Goal: Information Seeking & Learning: Learn about a topic

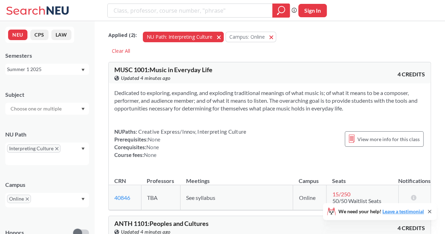
click at [220, 34] on button "NU Path: Interpreting Culture Interpreting Culture" at bounding box center [183, 37] width 81 height 11
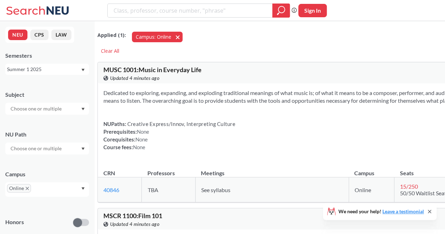
click at [183, 37] on button "Campus: Online Online" at bounding box center [157, 37] width 51 height 11
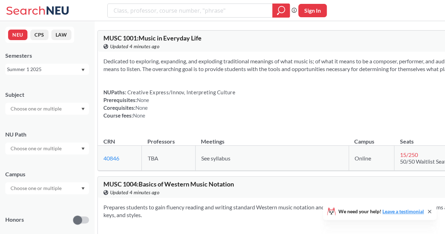
click at [38, 71] on div "Summer 1 2025" at bounding box center [44, 69] width 74 height 8
click at [46, 80] on div "Fall 2025" at bounding box center [47, 84] width 84 height 19
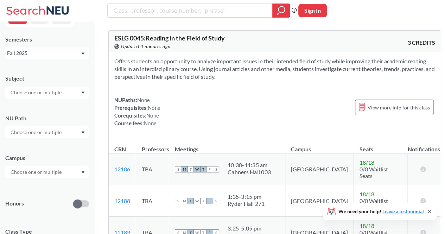
scroll to position [17, 0]
click at [45, 134] on input "text" at bounding box center [36, 132] width 59 height 8
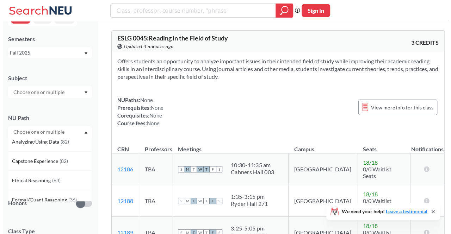
scroll to position [121, 0]
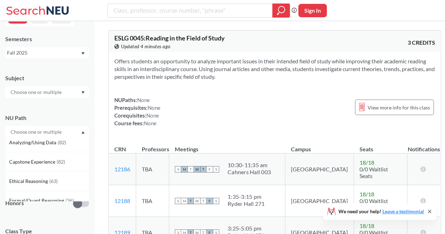
click at [59, 178] on div "Ethical Reasoning ( 63 )" at bounding box center [49, 181] width 80 height 8
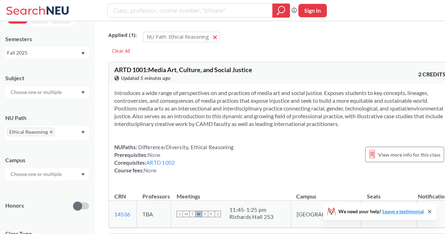
click at [200, 94] on section "Introduces a wide range of perspectives on and practices of media art and socia…" at bounding box center [279, 108] width 331 height 39
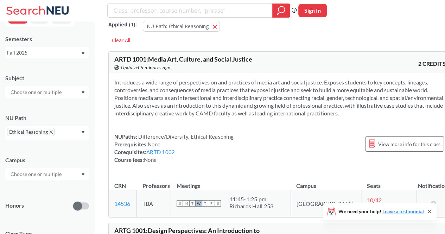
scroll to position [11, 0]
click at [162, 61] on span "ARTD 1001 : Media Art, Culture, and Social Justice" at bounding box center [183, 59] width 138 height 8
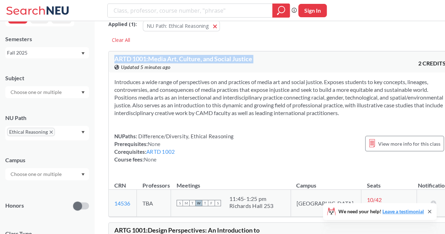
click at [162, 61] on span "ARTD 1001 : Media Art, Culture, and Social Justice" at bounding box center [183, 59] width 138 height 8
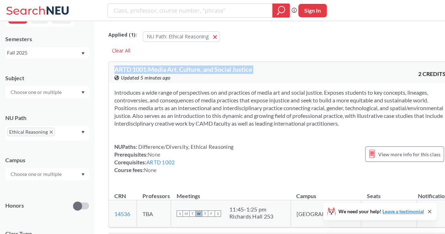
scroll to position [0, 0]
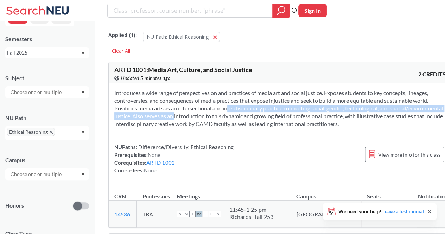
drag, startPoint x: 260, startPoint y: 105, endPoint x: 265, endPoint y: 113, distance: 9.1
click at [265, 113] on section "Introduces a wide range of perspectives on and practices of media art and socia…" at bounding box center [279, 108] width 331 height 39
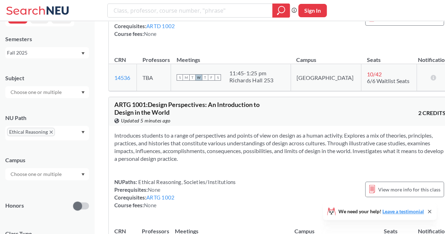
scroll to position [138, 0]
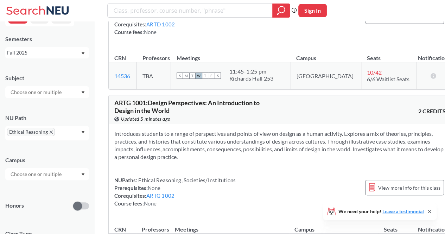
click at [236, 143] on section "Introduces students to a range of perspectives and points of view on design as …" at bounding box center [279, 145] width 331 height 31
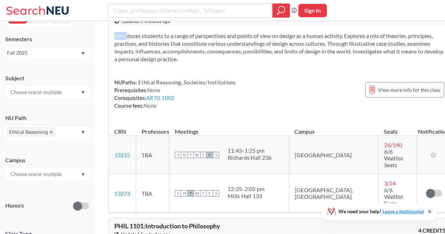
scroll to position [236, 0]
click at [290, 52] on section "Introduces students to a range of perspectives and points of view on design as …" at bounding box center [279, 47] width 331 height 31
click at [265, 186] on div "12:25 - 2:05 pm" at bounding box center [246, 189] width 37 height 7
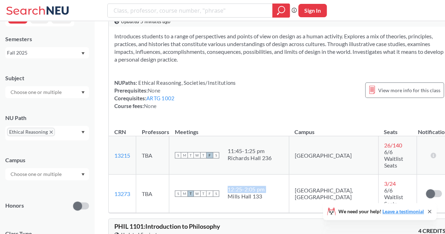
click at [265, 186] on div "12:25 - 2:05 pm" at bounding box center [246, 189] width 37 height 7
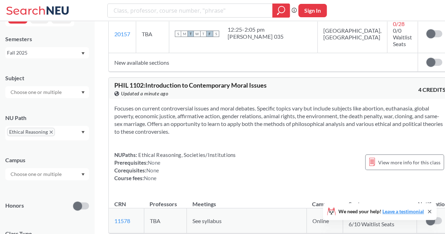
scroll to position [771, 0]
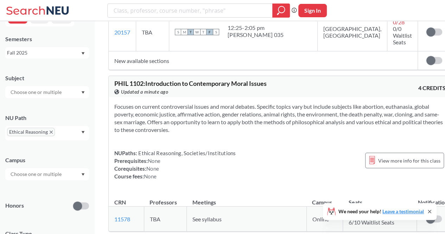
click at [248, 128] on div "Focuses on current controversial issues and moral debates. Specific topics vary…" at bounding box center [280, 144] width 342 height 94
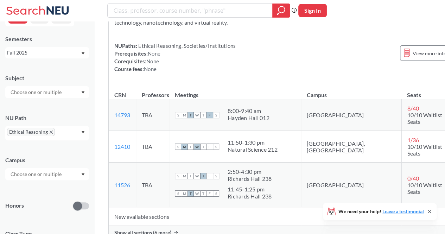
scroll to position [1670, 0]
drag, startPoint x: 297, startPoint y: 53, endPoint x: 351, endPoint y: 62, distance: 54.6
click at [351, 27] on section "Studies philosophy of technology, as well as ethics and modern technology. Cons…" at bounding box center [297, 15] width 366 height 23
drag, startPoint x: 297, startPoint y: 52, endPoint x: 309, endPoint y: 66, distance: 18.2
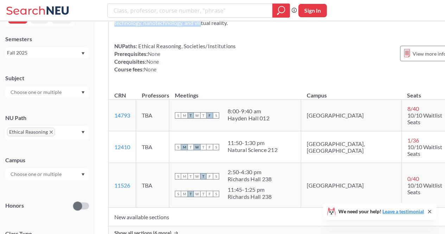
click at [309, 27] on section "Studies philosophy of technology, as well as ethics and modern technology. Cons…" at bounding box center [297, 15] width 366 height 23
drag, startPoint x: 353, startPoint y: 61, endPoint x: 354, endPoint y: 81, distance: 20.4
click at [354, 81] on div "Studies philosophy of technology, as well as ethics and modern technology. Cons…" at bounding box center [297, 41] width 377 height 87
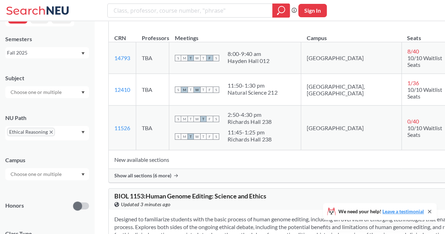
scroll to position [1727, 0]
click at [265, 89] on div "11:50 - 1:30 pm" at bounding box center [253, 85] width 50 height 7
click at [254, 147] on td "S M T W T F S 2:50 - 4:30 pm [PERSON_NAME] [PERSON_NAME] 238 S M T W T F S 11:4…" at bounding box center [235, 127] width 132 height 45
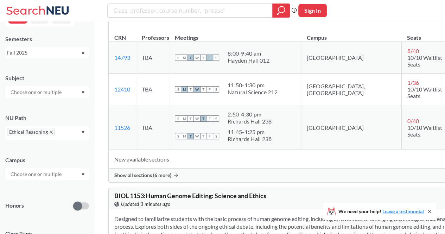
click at [253, 118] on div "2:50 - 4:30 pm" at bounding box center [250, 114] width 44 height 7
drag, startPoint x: 253, startPoint y: 152, endPoint x: 252, endPoint y: 159, distance: 6.8
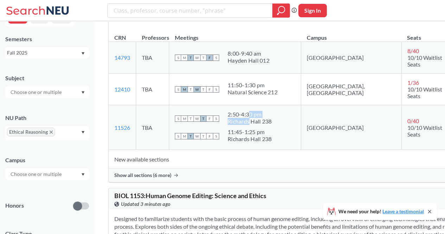
click at [252, 125] on span "2:50 - 4:30 pm [PERSON_NAME][GEOGRAPHIC_DATA][PERSON_NAME] 238" at bounding box center [250, 118] width 44 height 14
click at [252, 125] on div "Richards Hall 238" at bounding box center [250, 121] width 44 height 7
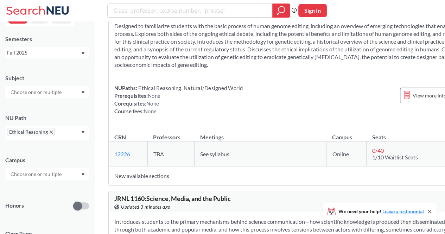
scroll to position [1920, 0]
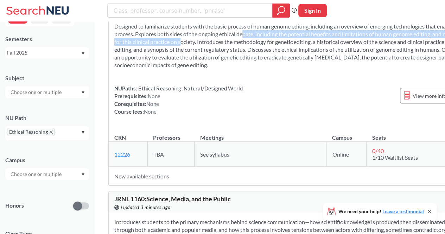
drag, startPoint x: 305, startPoint y: 68, endPoint x: 306, endPoint y: 74, distance: 5.7
click at [306, 69] on section "Designed to familiarize students with the basic process of human genome editing…" at bounding box center [297, 46] width 366 height 46
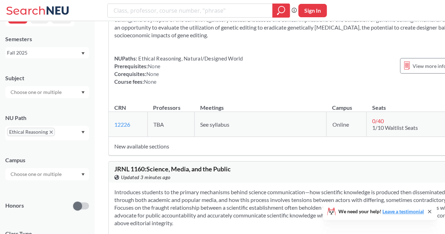
scroll to position [1955, 0]
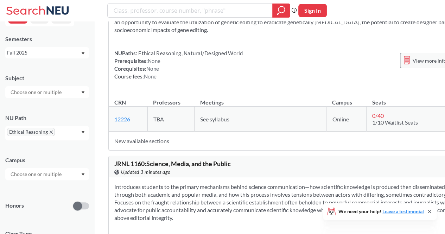
click at [413, 65] on span "View more info for this class" at bounding box center [444, 60] width 62 height 9
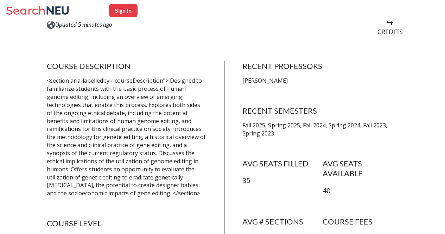
scroll to position [114, 0]
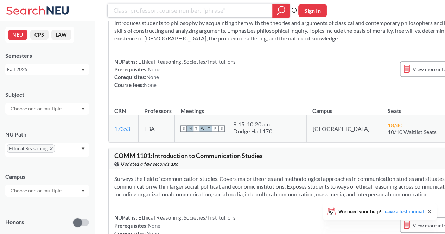
scroll to position [442, 0]
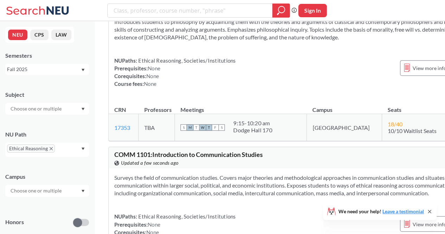
click at [388, 134] on span "10/10 Waitlist Seats" at bounding box center [412, 130] width 49 height 7
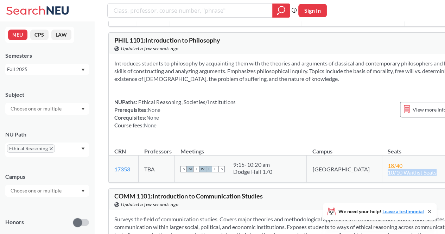
scroll to position [402, 0]
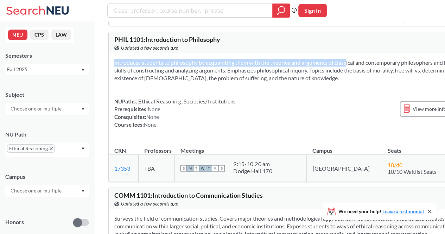
drag, startPoint x: 337, startPoint y: 62, endPoint x: 336, endPoint y: 88, distance: 26.1
click at [336, 88] on div "Introduces students to philosophy by acquainting them with the theories and arg…" at bounding box center [297, 96] width 377 height 87
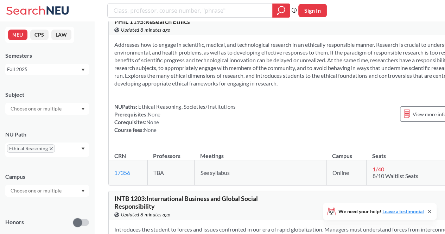
scroll to position [3150, 0]
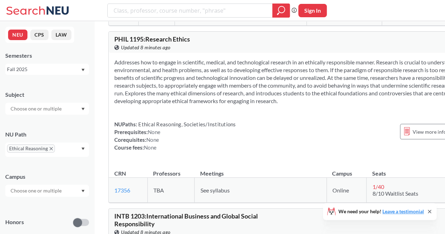
click at [264, 58] on section "Addresses how to engage in scientific, medical, and technological research in a…" at bounding box center [297, 81] width 366 height 46
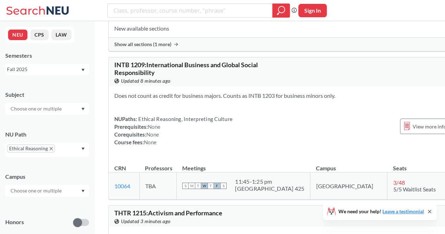
scroll to position [3835, 0]
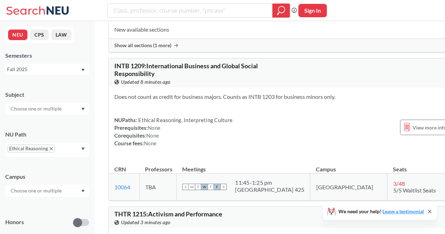
click at [264, 63] on div "INTB 1209 : International Business and Global Social Responsibility View this c…" at bounding box center [205, 74] width 183 height 23
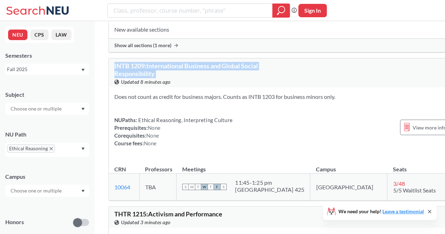
click at [264, 63] on div "INTB 1209 : International Business and Global Social Responsibility View this c…" at bounding box center [205, 74] width 183 height 23
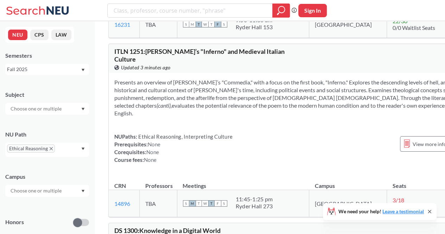
scroll to position [4162, 0]
click at [233, 43] on div "ITLN 1251 : [PERSON_NAME]’s "Inferno" and Medieval Italian Culture View this co…" at bounding box center [297, 130] width 378 height 174
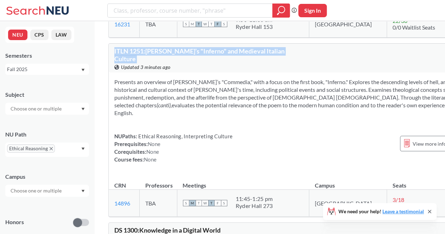
click at [233, 43] on div "ITLN 1251 : [PERSON_NAME]’s "Inferno" and Medieval Italian Culture View this co…" at bounding box center [297, 130] width 378 height 174
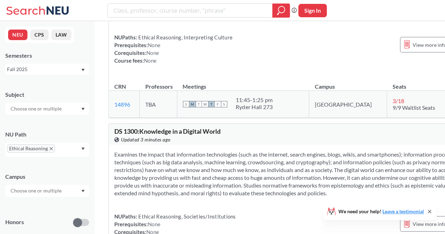
scroll to position [4260, 0]
click at [230, 128] on div "DS 1300 : Knowledge in a Digital World View this course on Banner. Updated 3 mi…" at bounding box center [205, 135] width 183 height 15
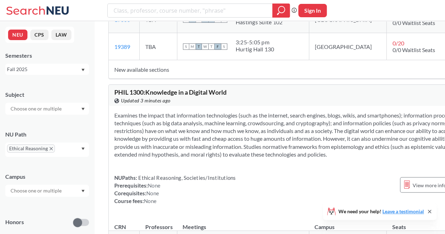
scroll to position [4525, 0]
click at [218, 143] on section "Examines the impact that information technologies (such as the internet, search…" at bounding box center [297, 134] width 366 height 46
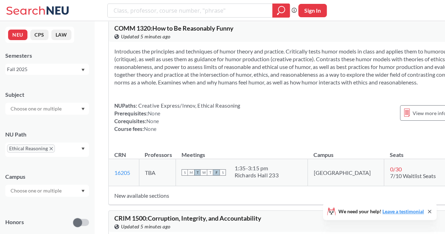
scroll to position [4996, 0]
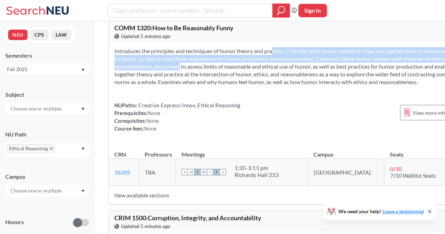
drag, startPoint x: 260, startPoint y: 64, endPoint x: 257, endPoint y: 79, distance: 15.5
click at [257, 79] on section "Introduces the principles and techniques of humor theory and practice. Critical…" at bounding box center [297, 66] width 366 height 39
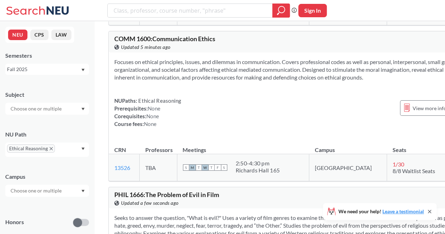
scroll to position [5811, 0]
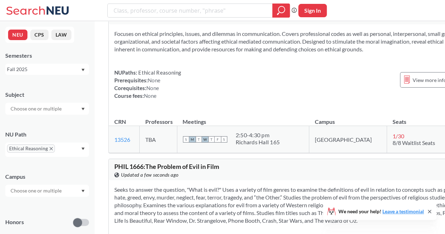
click at [257, 53] on section "Focuses on ethical principles, issues, and dilemmas in communication. Covers pr…" at bounding box center [297, 41] width 366 height 23
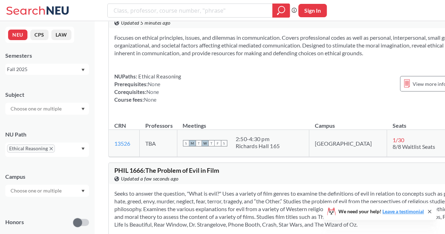
scroll to position [5809, 0]
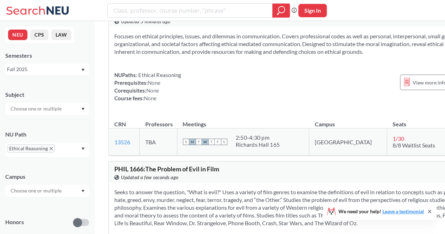
drag, startPoint x: 257, startPoint y: 79, endPoint x: 256, endPoint y: 97, distance: 17.7
click at [256, 56] on section "Focuses on ethical principles, issues, and dilemmas in communication. Covers pr…" at bounding box center [297, 43] width 366 height 23
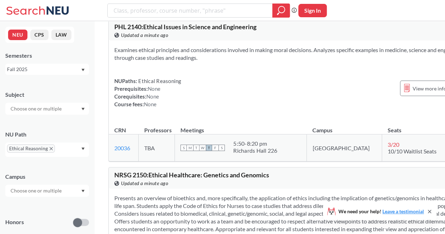
scroll to position [7188, 0]
click at [250, 61] on section "Examines ethical principles and considerations involved in making moral decisio…" at bounding box center [297, 53] width 366 height 15
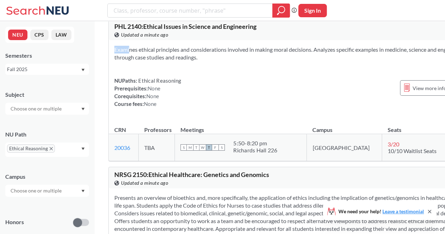
click at [250, 61] on section "Examines ethical principles and considerations involved in making moral decisio…" at bounding box center [297, 53] width 366 height 15
drag, startPoint x: 250, startPoint y: 137, endPoint x: 231, endPoint y: 157, distance: 27.4
click at [231, 108] on div "NUPaths: Ethical Reasoning Prerequisites: None Corequisites: None Course fees: …" at bounding box center [297, 92] width 366 height 31
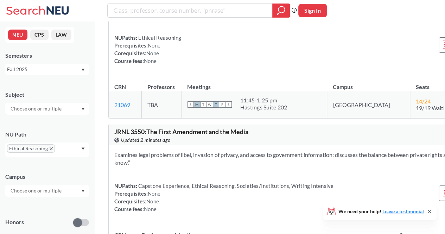
scroll to position [9894, 0]
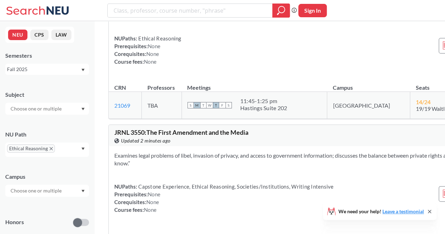
drag, startPoint x: 271, startPoint y: 58, endPoint x: 271, endPoint y: 74, distance: 15.1
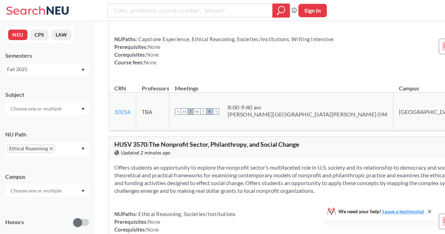
scroll to position [10041, 0]
drag, startPoint x: 298, startPoint y: 74, endPoint x: 297, endPoint y: 91, distance: 17.3
drag, startPoint x: 297, startPoint y: 91, endPoint x: 296, endPoint y: 102, distance: 10.6
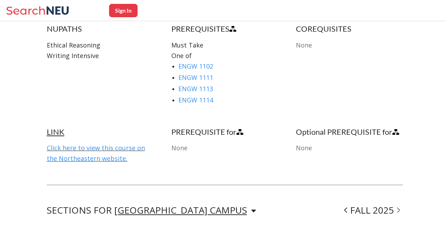
scroll to position [389, 0]
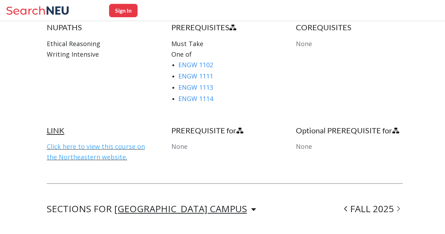
click at [141, 145] on link "Click here to view this course on the Northeastern website." at bounding box center [96, 151] width 98 height 19
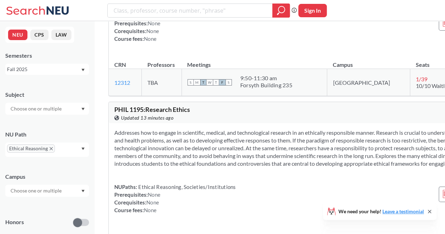
scroll to position [2948, 0]
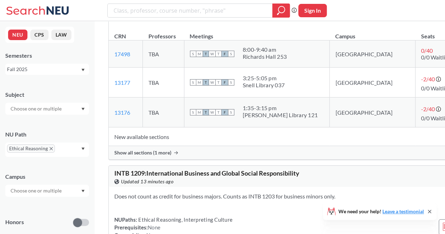
scroll to position [3573, 0]
drag, startPoint x: 266, startPoint y: 74, endPoint x: 270, endPoint y: 90, distance: 16.5
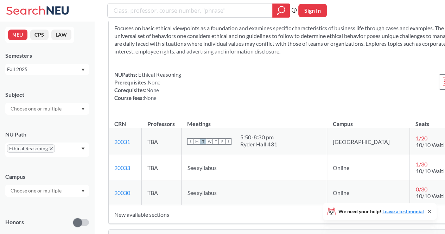
scroll to position [6143, 0]
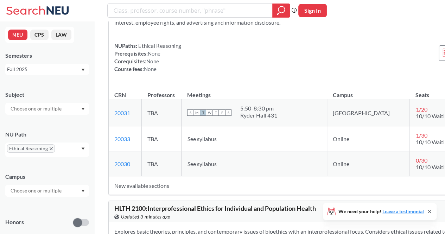
drag, startPoint x: 270, startPoint y: 90, endPoint x: 158, endPoint y: 151, distance: 128.0
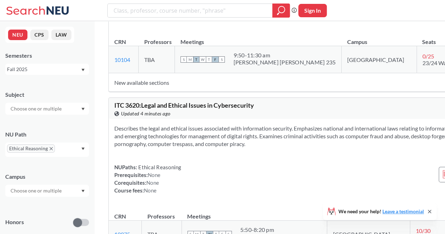
scroll to position [10263, 0]
drag, startPoint x: 248, startPoint y: 73, endPoint x: 252, endPoint y: 83, distance: 11.0
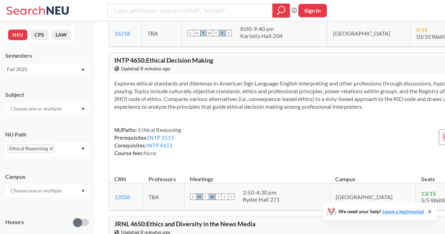
scroll to position [10948, 0]
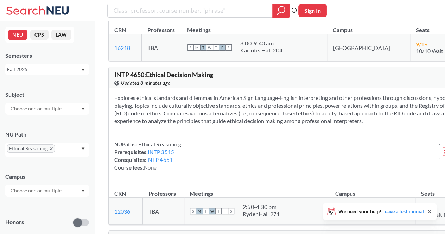
drag, startPoint x: 183, startPoint y: 61, endPoint x: 191, endPoint y: 77, distance: 17.6
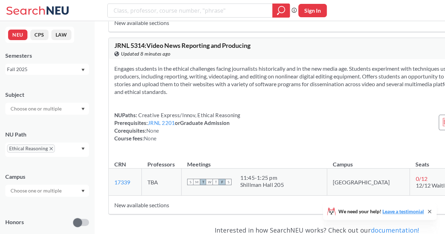
scroll to position [11831, 0]
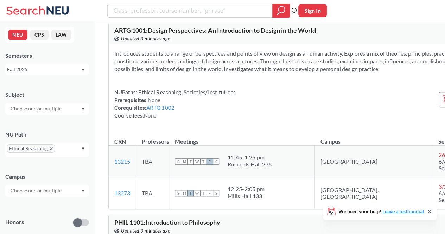
scroll to position [0, 0]
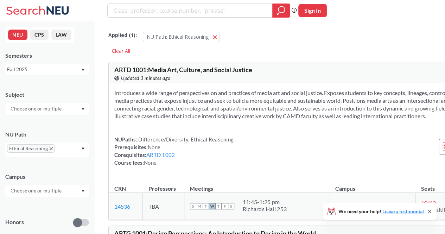
click at [66, 103] on div at bounding box center [47, 109] width 84 height 12
click at [71, 91] on div "Subject" at bounding box center [47, 95] width 84 height 8
click at [24, 195] on div at bounding box center [47, 191] width 84 height 12
click at [33, 203] on div "Boston ( 56 )" at bounding box center [49, 207] width 80 height 8
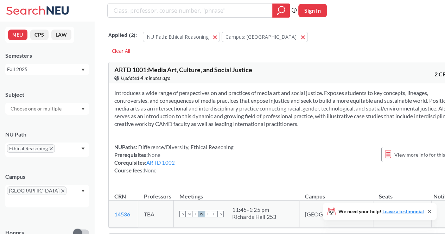
click at [60, 106] on input "text" at bounding box center [36, 109] width 59 height 8
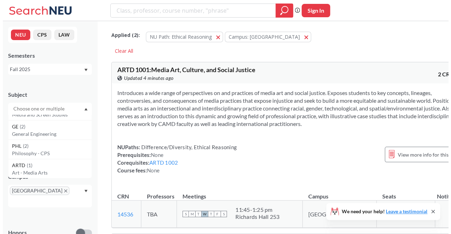
scroll to position [92, 0]
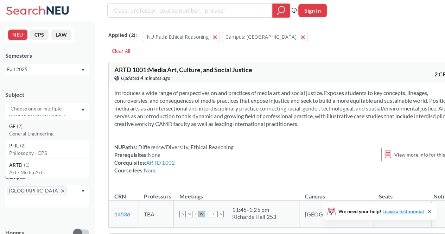
click at [59, 129] on div "GE ( 2 )" at bounding box center [49, 126] width 80 height 8
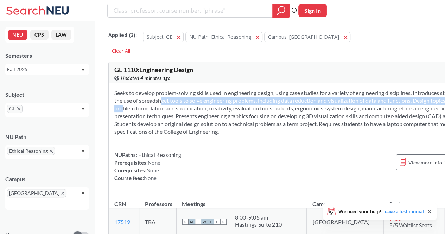
drag, startPoint x: 203, startPoint y: 99, endPoint x: 210, endPoint y: 111, distance: 14.6
click at [210, 111] on section "Seeks to develop problem-solving skills used in engineering design, using case …" at bounding box center [295, 112] width 362 height 46
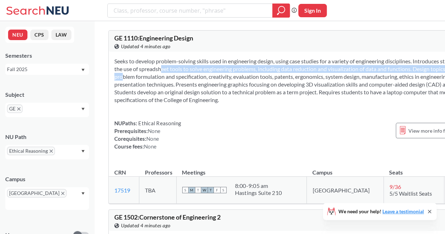
scroll to position [31, 0]
drag, startPoint x: 226, startPoint y: 94, endPoint x: 222, endPoint y: 105, distance: 11.4
click at [222, 105] on section "Seeks to develop problem-solving skills used in engineering design, using case …" at bounding box center [295, 81] width 362 height 46
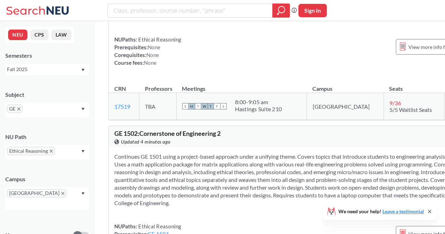
scroll to position [0, 0]
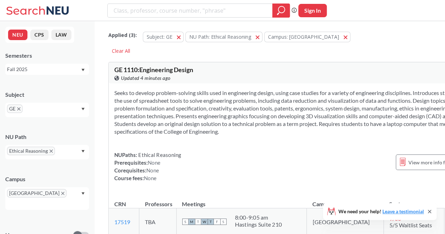
click at [38, 105] on div "GE" at bounding box center [47, 110] width 84 height 14
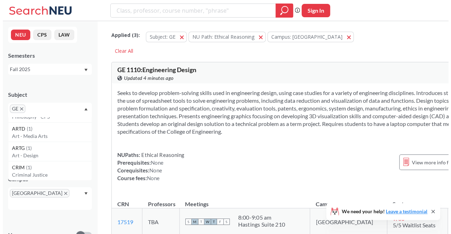
scroll to position [121, 0]
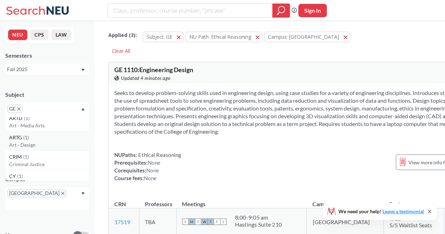
click at [73, 138] on div "ARTG ( 1 )" at bounding box center [49, 138] width 80 height 8
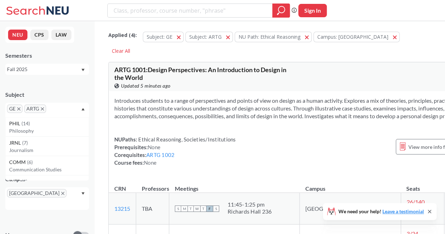
click at [18, 109] on icon "X to remove pill" at bounding box center [18, 108] width 3 height 3
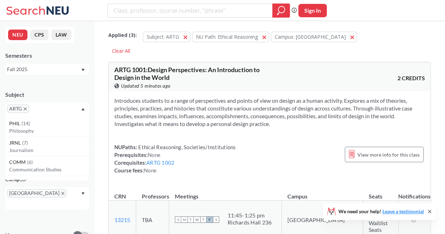
click at [26, 110] on icon "X to remove pill" at bounding box center [25, 108] width 3 height 3
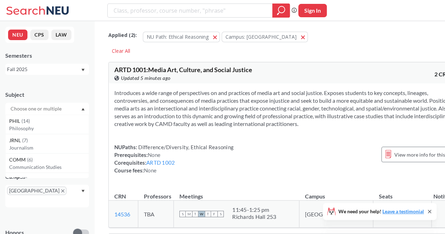
click at [43, 109] on input "text" at bounding box center [36, 109] width 59 height 8
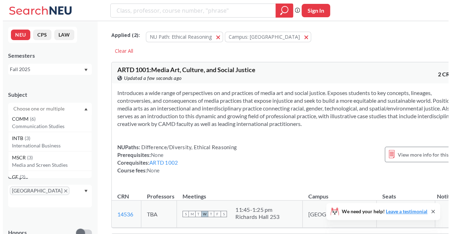
scroll to position [32, 0]
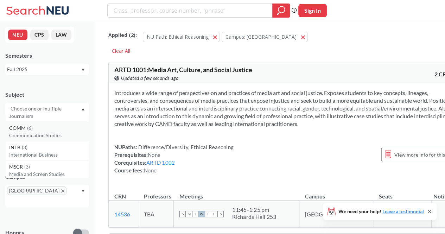
click at [41, 133] on p "Communication Studies" at bounding box center [49, 135] width 80 height 7
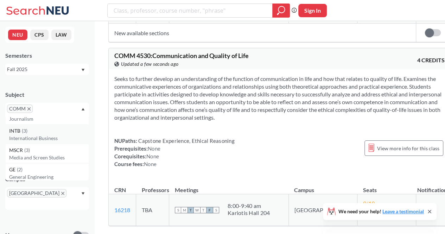
scroll to position [32, 0]
click at [29, 107] on span "COMM" at bounding box center [20, 109] width 26 height 8
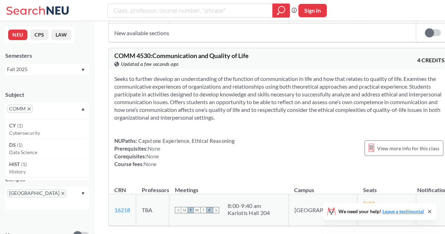
scroll to position [172, 0]
click at [42, 152] on p "Data Science" at bounding box center [49, 152] width 80 height 7
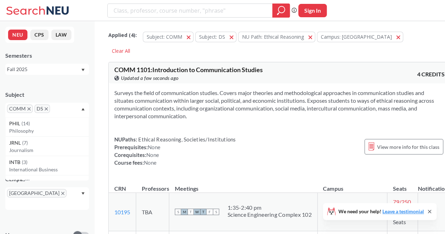
click at [30, 109] on icon "X to remove pill" at bounding box center [28, 108] width 3 height 3
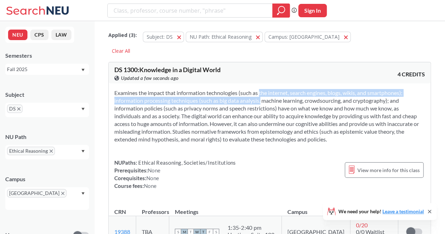
drag, startPoint x: 249, startPoint y: 92, endPoint x: 252, endPoint y: 100, distance: 8.8
click at [252, 100] on section "Examines the impact that information technologies (such as the internet, search…" at bounding box center [269, 116] width 311 height 54
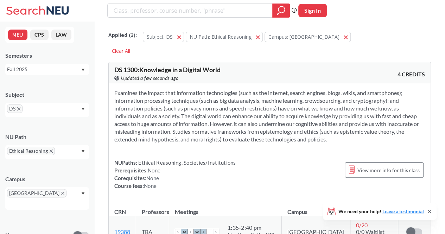
click at [247, 133] on section "Examines the impact that information technologies (such as the internet, search…" at bounding box center [269, 116] width 311 height 54
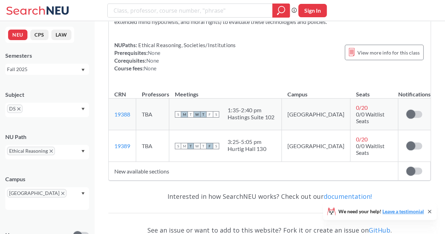
scroll to position [117, 0]
click at [250, 146] on div "Hurtig Hall 130" at bounding box center [247, 149] width 39 height 7
click at [257, 107] on div "1:35 - 2:40 pm" at bounding box center [251, 110] width 47 height 7
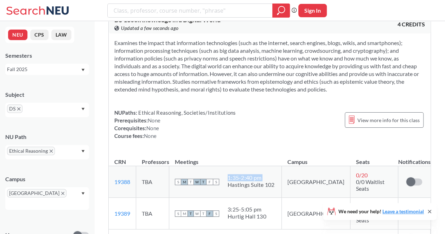
scroll to position [50, 0]
click at [51, 106] on div "DS" at bounding box center [47, 110] width 84 height 14
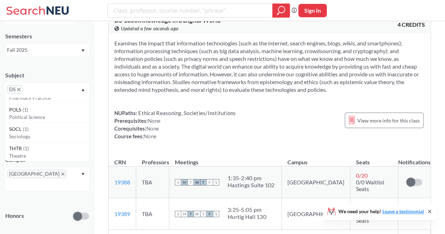
scroll to position [15, 0]
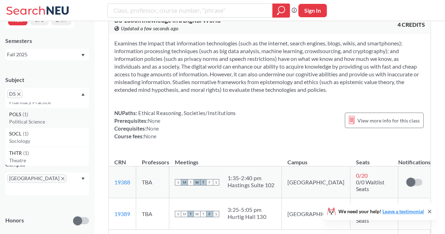
click at [34, 116] on div "POLS ( 1 )" at bounding box center [49, 115] width 80 height 8
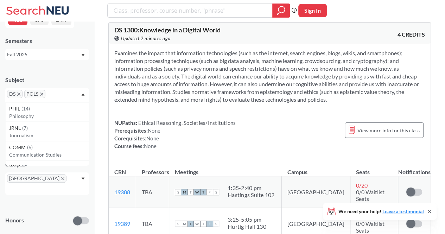
scroll to position [38, 0]
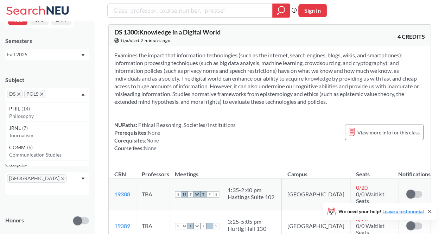
click at [19, 94] on icon "X to remove pill" at bounding box center [18, 94] width 3 height 3
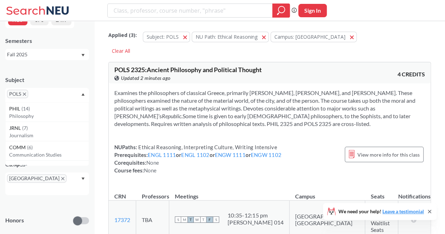
click at [25, 92] on span "POLS" at bounding box center [17, 94] width 21 height 8
click at [25, 95] on icon "X to remove pill" at bounding box center [24, 94] width 3 height 3
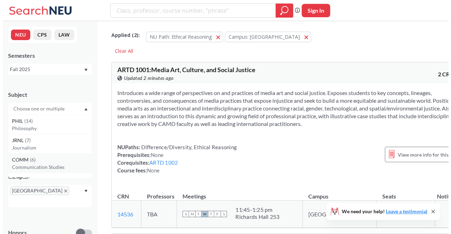
scroll to position [0, 0]
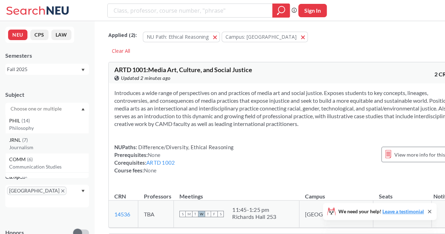
click at [22, 138] on span "( 7 )" at bounding box center [25, 140] width 6 height 6
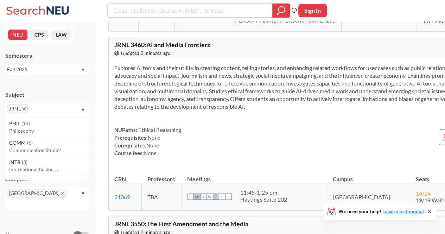
scroll to position [189, 0]
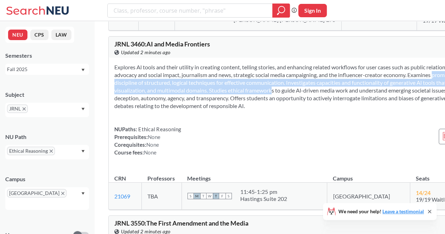
drag, startPoint x: 207, startPoint y: 87, endPoint x: 215, endPoint y: 109, distance: 23.6
click at [215, 109] on section "Explores Al tools and their utility in creating content, telling stories, and e…" at bounding box center [316, 86] width 405 height 46
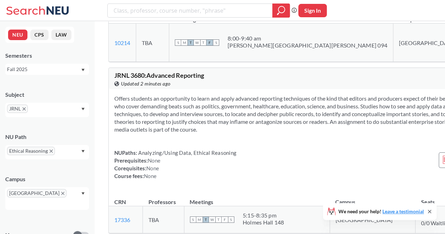
scroll to position [497, 0]
click at [215, 109] on section "Offers students an opportunity to learn and apply advanced reporting techniques…" at bounding box center [316, 113] width 405 height 39
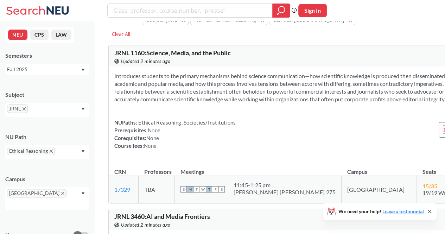
scroll to position [17, 0]
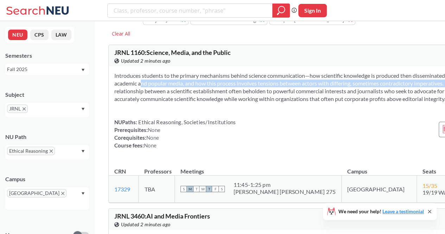
drag, startPoint x: 229, startPoint y: 82, endPoint x: 239, endPoint y: 94, distance: 16.0
click at [239, 94] on section "Introduces students to the primary mechanisms behind science communication—how …" at bounding box center [316, 87] width 405 height 31
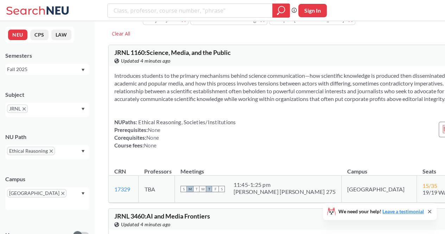
click at [221, 85] on section "Introduces students to the primary mechanisms behind science communication—how …" at bounding box center [316, 87] width 405 height 31
click at [227, 93] on section "Introduces students to the primary mechanisms behind science communication—how …" at bounding box center [316, 87] width 405 height 31
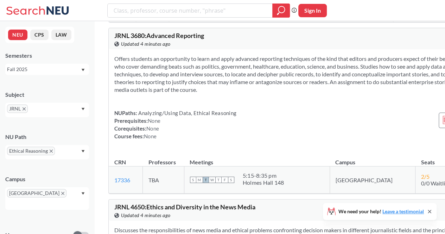
scroll to position [537, 0]
click at [225, 68] on section "Offers students an opportunity to learn and apply advanced reporting techniques…" at bounding box center [316, 74] width 405 height 39
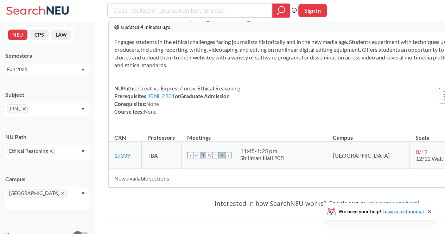
scroll to position [1065, 0]
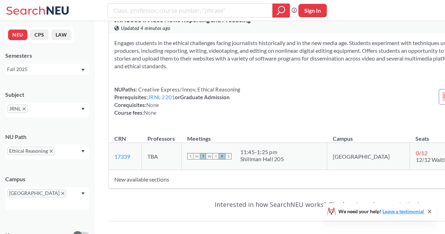
click at [225, 68] on section "Engages students in the ethical challenges facing journalists historically and …" at bounding box center [316, 54] width 405 height 31
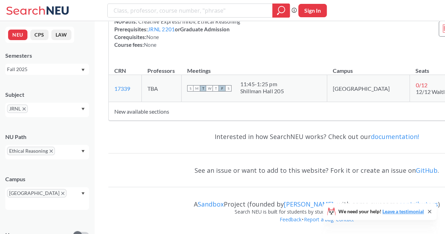
click at [26, 110] on span "JRNL" at bounding box center [17, 109] width 21 height 8
click at [24, 109] on icon "X to remove pill" at bounding box center [24, 108] width 3 height 3
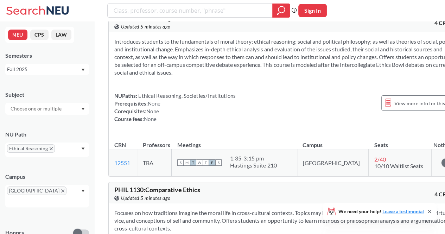
click at [25, 110] on input "text" at bounding box center [36, 109] width 59 height 8
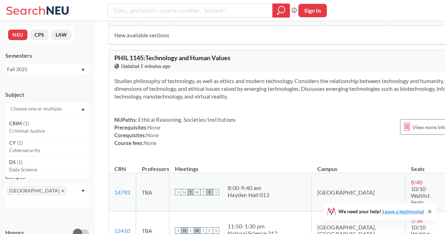
scroll to position [170, 0]
click at [37, 148] on div "CY ( 1 )" at bounding box center [49, 145] width 80 height 8
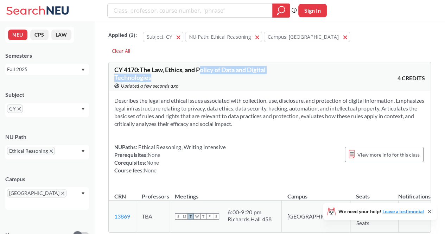
drag, startPoint x: 202, startPoint y: 71, endPoint x: 202, endPoint y: 78, distance: 7.8
click at [202, 78] on div "CY 4170 : The Law, Ethics, and Policy of Data and Digital Technologies View thi…" at bounding box center [192, 78] width 156 height 23
click at [193, 96] on div "Describes the legal and ethical issues associated with collection, use, disclos…" at bounding box center [270, 138] width 322 height 94
click at [206, 99] on section "Describes the legal and ethical issues associated with collection, use, disclos…" at bounding box center [269, 112] width 311 height 31
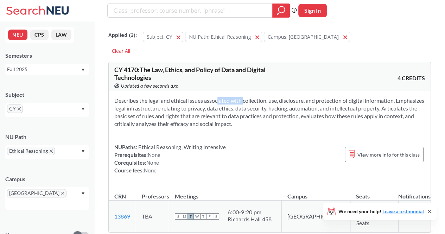
click at [206, 99] on section "Describes the legal and ethical issues associated with collection, use, disclos…" at bounding box center [269, 112] width 311 height 31
click at [206, 107] on section "Describes the legal and ethical issues associated with collection, use, disclos…" at bounding box center [269, 112] width 311 height 31
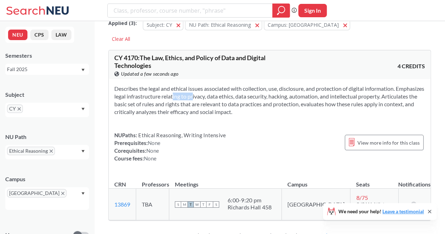
scroll to position [11, 0]
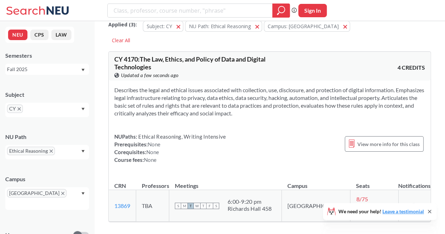
click at [176, 89] on section "Describes the legal and ethical issues associated with collection, use, disclos…" at bounding box center [269, 101] width 311 height 31
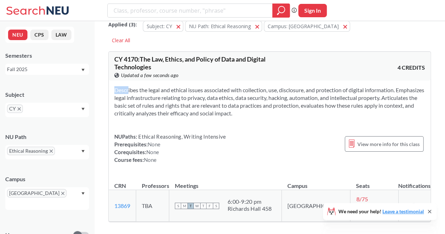
click at [176, 89] on section "Describes the legal and ethical issues associated with collection, use, disclos…" at bounding box center [269, 101] width 311 height 31
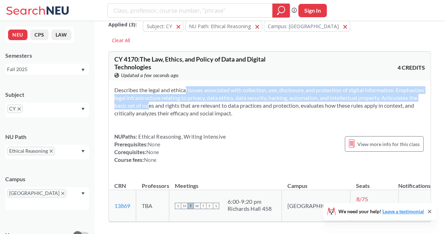
drag, startPoint x: 176, startPoint y: 89, endPoint x: 176, endPoint y: 106, distance: 16.9
click at [176, 106] on section "Describes the legal and ethical issues associated with collection, use, disclos…" at bounding box center [269, 101] width 311 height 31
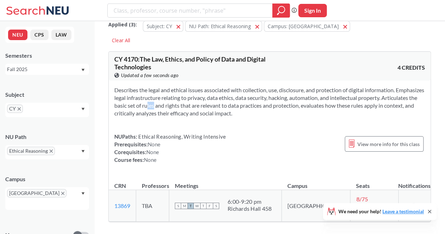
click at [176, 106] on section "Describes the legal and ethical issues associated with collection, use, disclos…" at bounding box center [269, 101] width 311 height 31
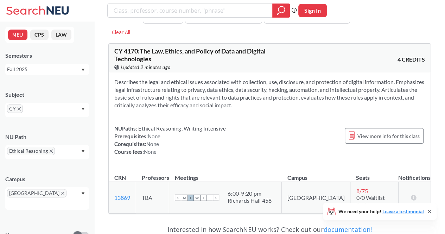
scroll to position [16, 0]
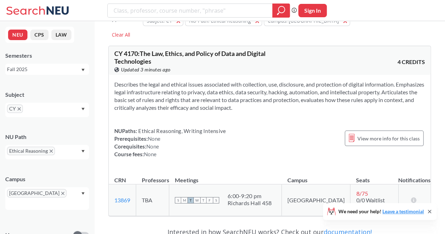
click at [52, 149] on span "Ethical Reasoning" at bounding box center [31, 151] width 48 height 8
click at [20, 109] on span "CY" at bounding box center [15, 109] width 16 height 8
click at [52, 150] on span "Ethical Reasoning" at bounding box center [31, 151] width 48 height 8
click at [60, 164] on div "Subject CY NU Path Ethical Reasoning Campus [GEOGRAPHIC_DATA] Honors Class Type…" at bounding box center [47, 213] width 84 height 258
click at [31, 114] on input "text" at bounding box center [35, 111] width 21 height 8
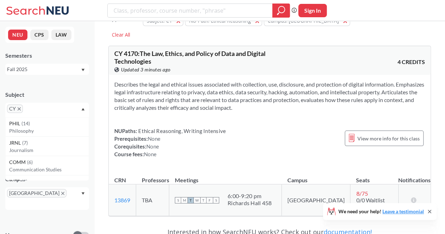
click at [19, 109] on icon "X to remove pill" at bounding box center [19, 108] width 3 height 3
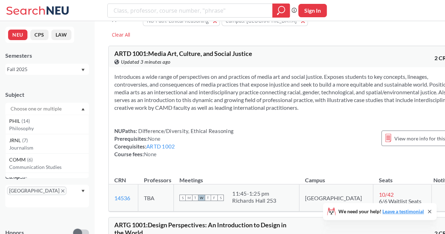
click at [49, 109] on input "text" at bounding box center [36, 109] width 59 height 8
type input "s"
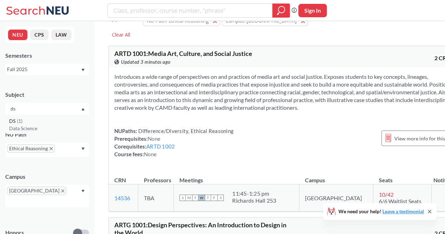
type input "ds"
click at [49, 121] on div "DS ( 1 )" at bounding box center [49, 121] width 80 height 8
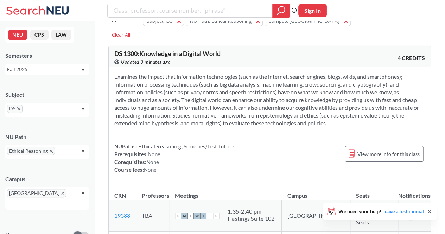
click at [51, 87] on div "Subject DS" at bounding box center [47, 100] width 84 height 33
click at [53, 151] on span "Ethical Reasoning" at bounding box center [31, 151] width 48 height 8
click at [50, 151] on icon "X to remove pill" at bounding box center [51, 151] width 3 height 3
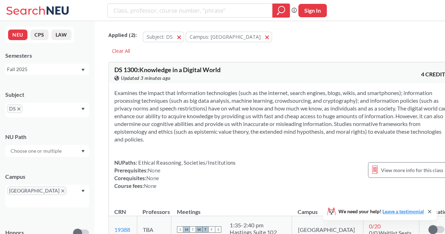
click at [162, 160] on span "Ethical Reasoning, Societies/Institutions" at bounding box center [186, 162] width 99 height 6
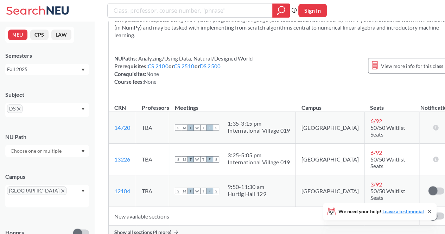
scroll to position [862, 0]
click at [174, 225] on div "Show all sections (4 more)" at bounding box center [281, 231] width 345 height 13
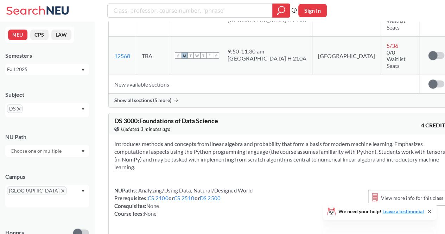
scroll to position [729, 0]
click at [221, 140] on section "Introduces methods and concepts from linear algebra and probability that form a…" at bounding box center [281, 155] width 334 height 31
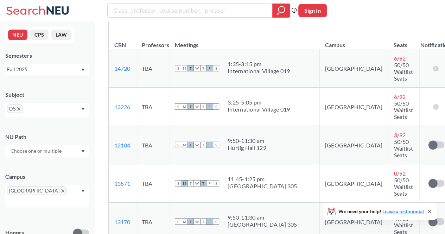
scroll to position [923, 0]
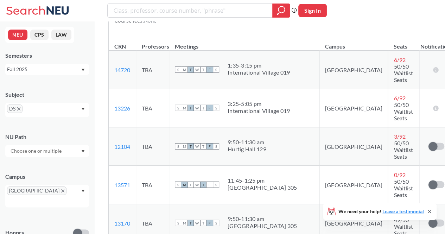
click at [233, 139] on div "9:50 - 11:30 am" at bounding box center [247, 142] width 39 height 7
click at [229, 184] on div "[GEOGRAPHIC_DATA] 305" at bounding box center [262, 187] width 69 height 7
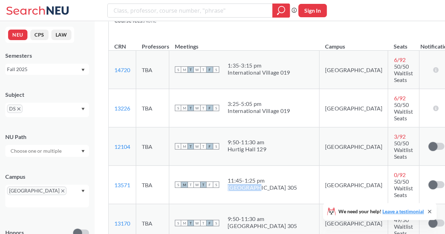
click at [229, 184] on div "[GEOGRAPHIC_DATA] 305" at bounding box center [262, 187] width 69 height 7
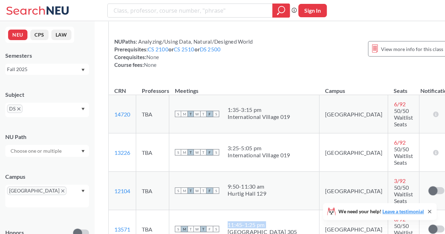
scroll to position [879, 0]
click at [241, 113] on div "International Village 019" at bounding box center [259, 116] width 62 height 7
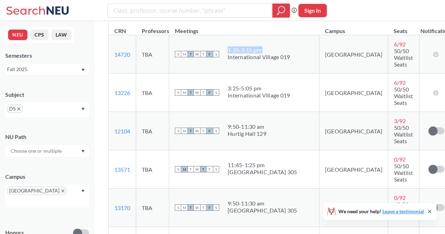
scroll to position [943, 0]
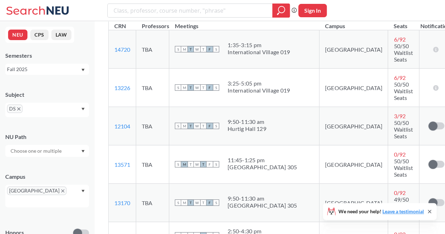
click at [259, 164] on div "[GEOGRAPHIC_DATA] 305" at bounding box center [262, 167] width 69 height 7
click at [265, 157] on div "11:45 - 1:25 pm" at bounding box center [262, 160] width 69 height 7
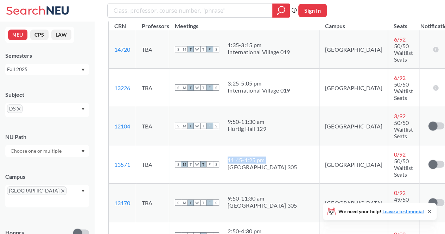
click at [265, 157] on div "11:45 - 1:25 pm" at bounding box center [262, 160] width 69 height 7
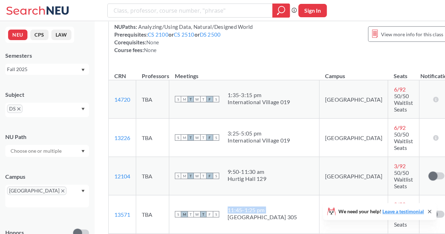
scroll to position [893, 0]
click at [257, 214] on div "[GEOGRAPHIC_DATA] 305" at bounding box center [262, 217] width 69 height 7
